Goal: Transaction & Acquisition: Purchase product/service

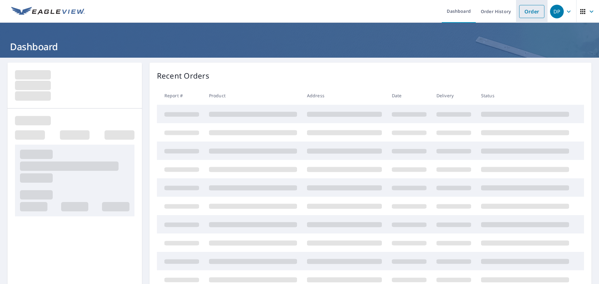
click at [527, 10] on link "Order" at bounding box center [531, 11] width 25 height 13
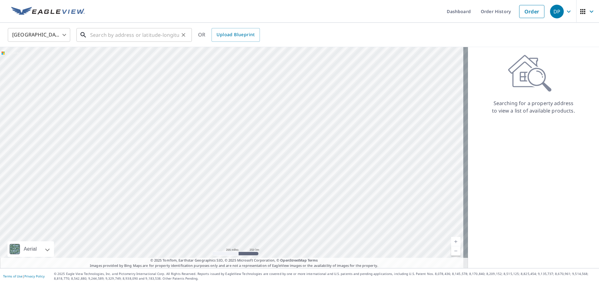
click at [168, 35] on input "text" at bounding box center [134, 34] width 89 height 17
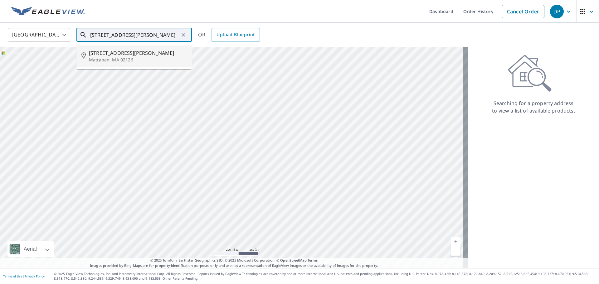
click at [115, 59] on p "Mattapan, MA 02126" at bounding box center [138, 60] width 98 height 6
type input "[STREET_ADDRESS][PERSON_NAME]"
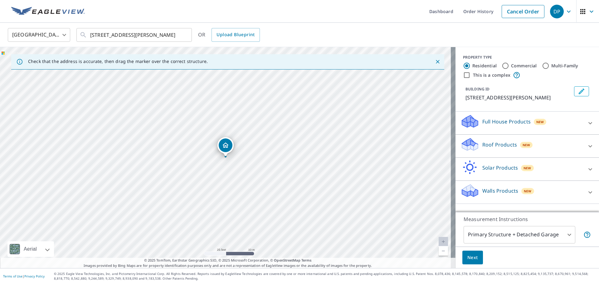
drag, startPoint x: 207, startPoint y: 164, endPoint x: 218, endPoint y: 155, distance: 14.6
click at [218, 155] on div "[STREET_ADDRESS][PERSON_NAME]" at bounding box center [227, 157] width 455 height 221
click at [589, 149] on icon at bounding box center [589, 146] width 7 height 7
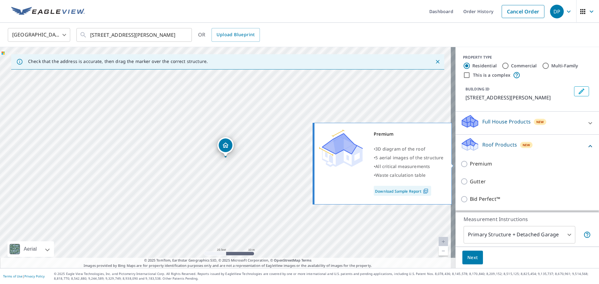
click at [473, 164] on p "Premium" at bounding box center [481, 164] width 22 height 8
click at [470, 164] on input "Premium" at bounding box center [464, 163] width 9 height 7
checkbox input "true"
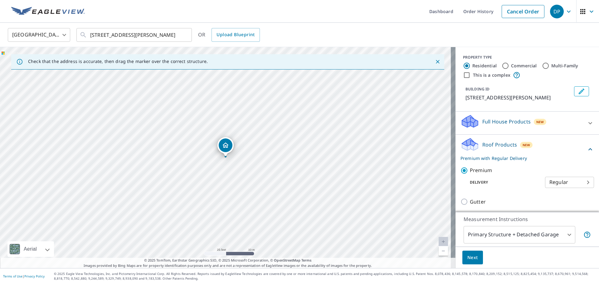
click at [543, 237] on body "DP DP Dashboard Order History Cancel Order DP [GEOGRAPHIC_DATA] [GEOGRAPHIC_DAT…" at bounding box center [299, 142] width 599 height 284
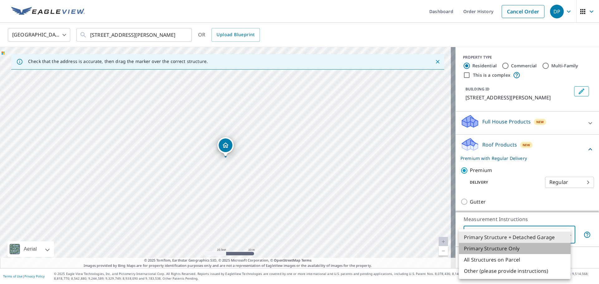
click at [506, 249] on li "Primary Structure Only" at bounding box center [515, 248] width 112 height 11
type input "2"
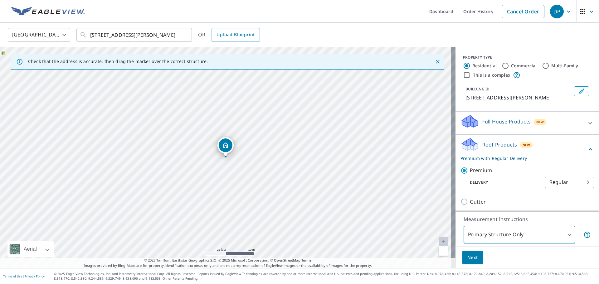
click at [472, 259] on span "Next" at bounding box center [472, 258] width 11 height 8
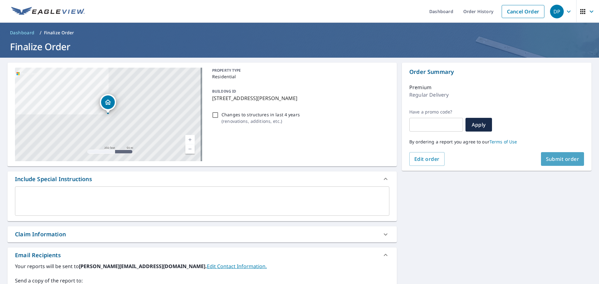
click at [559, 158] on span "Submit order" at bounding box center [562, 159] width 33 height 7
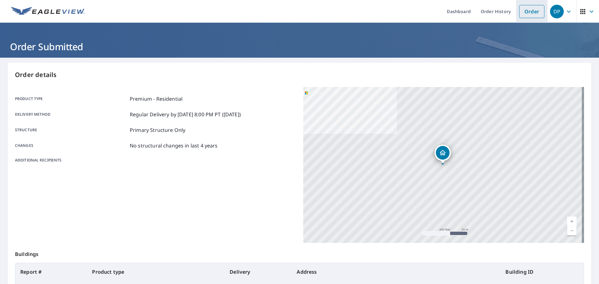
click at [531, 7] on link "Order" at bounding box center [531, 11] width 25 height 13
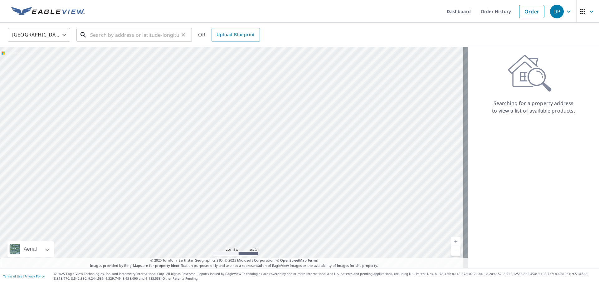
click at [135, 35] on input "text" at bounding box center [134, 34] width 89 height 17
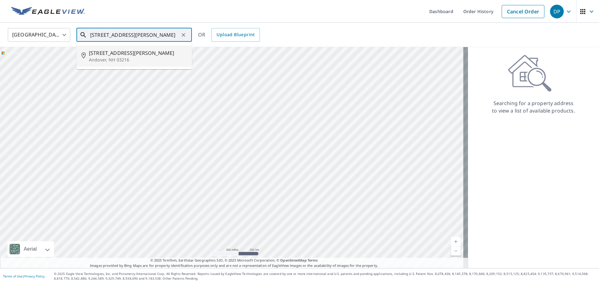
click at [101, 56] on span "[STREET_ADDRESS][PERSON_NAME]" at bounding box center [138, 52] width 98 height 7
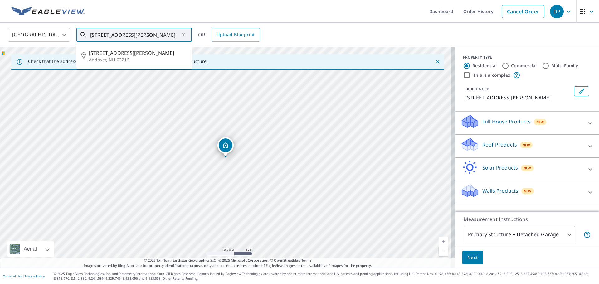
drag, startPoint x: 172, startPoint y: 32, endPoint x: 121, endPoint y: 33, distance: 50.5
click at [121, 33] on input "[STREET_ADDRESS][PERSON_NAME]" at bounding box center [134, 34] width 89 height 17
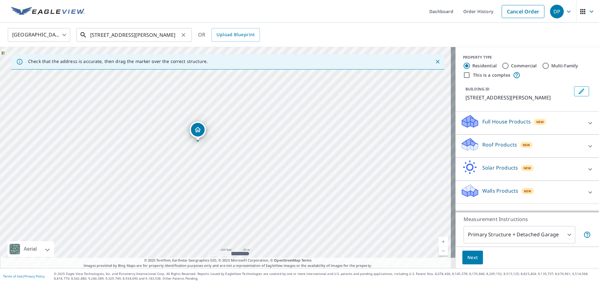
click at [119, 32] on input "[STREET_ADDRESS][PERSON_NAME]" at bounding box center [134, 34] width 89 height 17
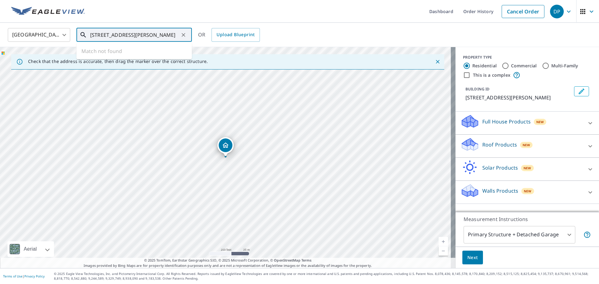
drag, startPoint x: 155, startPoint y: 35, endPoint x: 121, endPoint y: 34, distance: 34.3
click at [121, 34] on input "[STREET_ADDRESS][PERSON_NAME]" at bounding box center [134, 34] width 89 height 17
click at [116, 61] on p "Merrimac, MA 01860" at bounding box center [138, 60] width 98 height 6
type input "[STREET_ADDRESS][PERSON_NAME]"
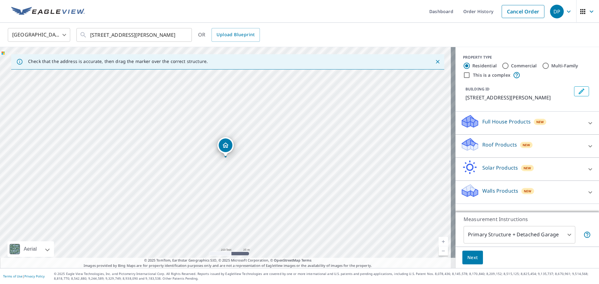
click at [497, 143] on p "Roof Products" at bounding box center [499, 144] width 35 height 7
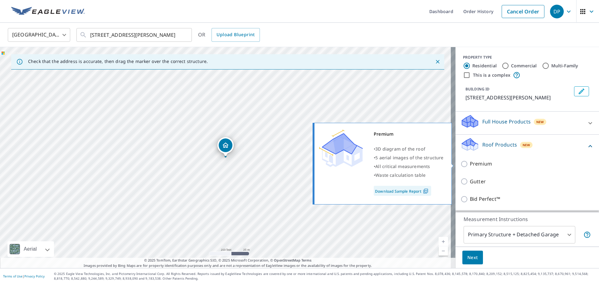
click at [473, 163] on p "Premium" at bounding box center [481, 164] width 22 height 8
click at [470, 163] on input "Premium" at bounding box center [464, 163] width 9 height 7
checkbox input "true"
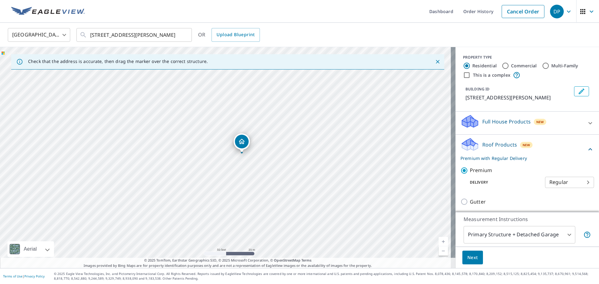
drag, startPoint x: 267, startPoint y: 144, endPoint x: 230, endPoint y: 183, distance: 54.1
click at [230, 183] on div "[STREET_ADDRESS][PERSON_NAME]" at bounding box center [227, 157] width 455 height 221
drag, startPoint x: 325, startPoint y: 124, endPoint x: 293, endPoint y: 145, distance: 38.1
click at [293, 145] on div "[STREET_ADDRESS][PERSON_NAME]" at bounding box center [227, 157] width 455 height 221
click at [467, 255] on span "Next" at bounding box center [472, 258] width 11 height 8
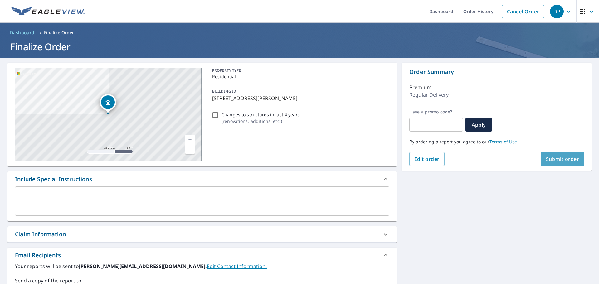
click at [548, 160] on span "Submit order" at bounding box center [562, 159] width 33 height 7
